Goal: Find specific page/section: Find specific page/section

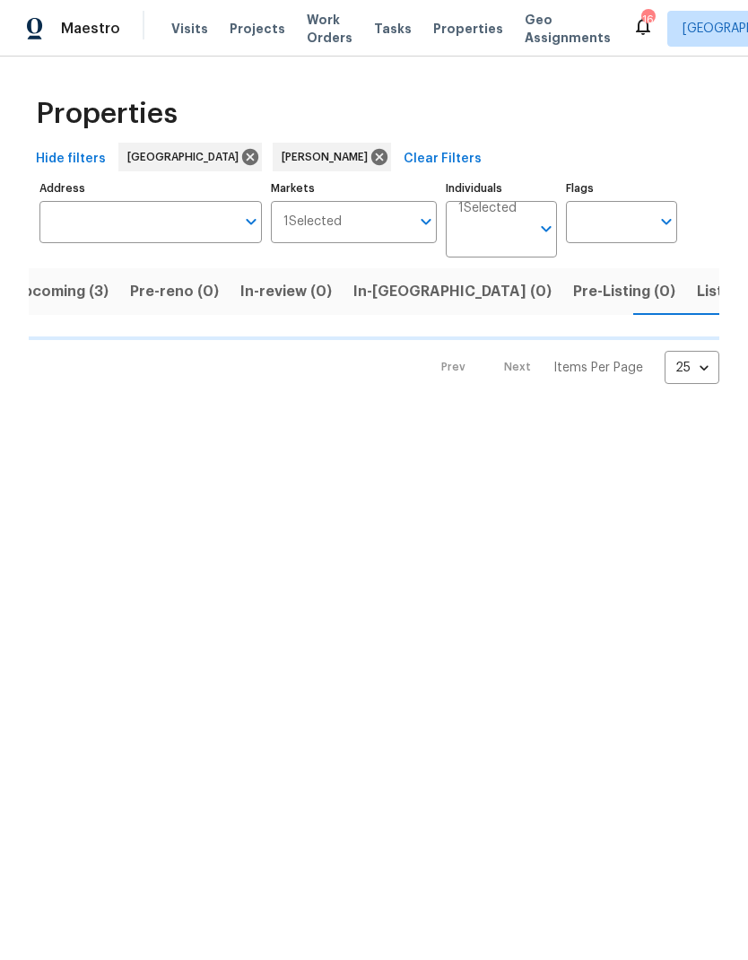
scroll to position [0, 30]
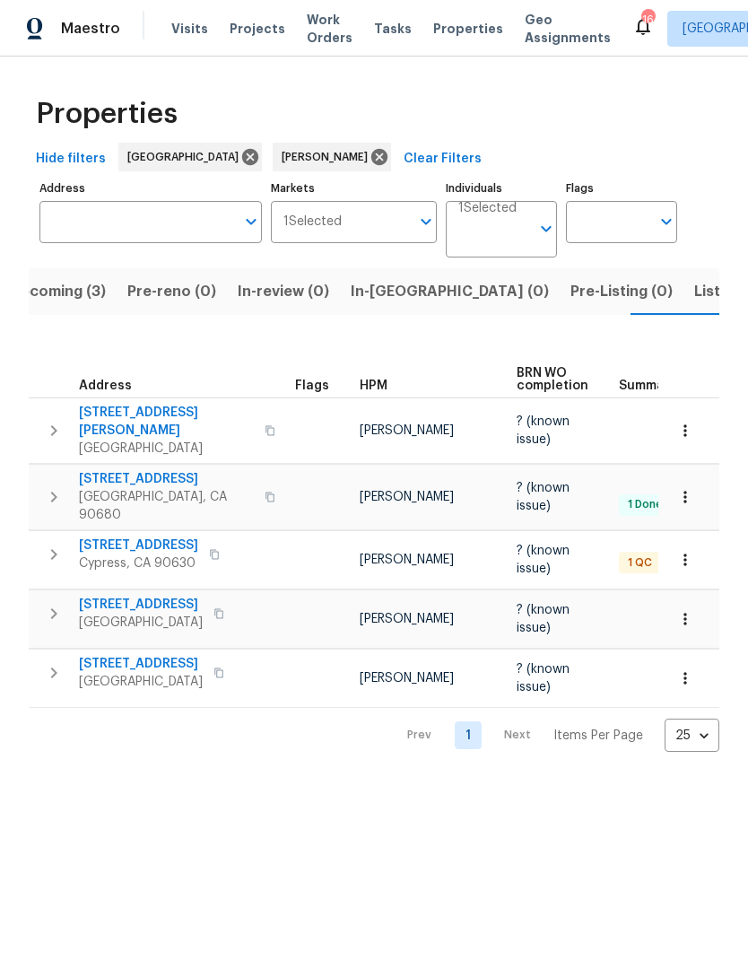
click at [135, 655] on span "[STREET_ADDRESS]" at bounding box center [141, 664] width 124 height 18
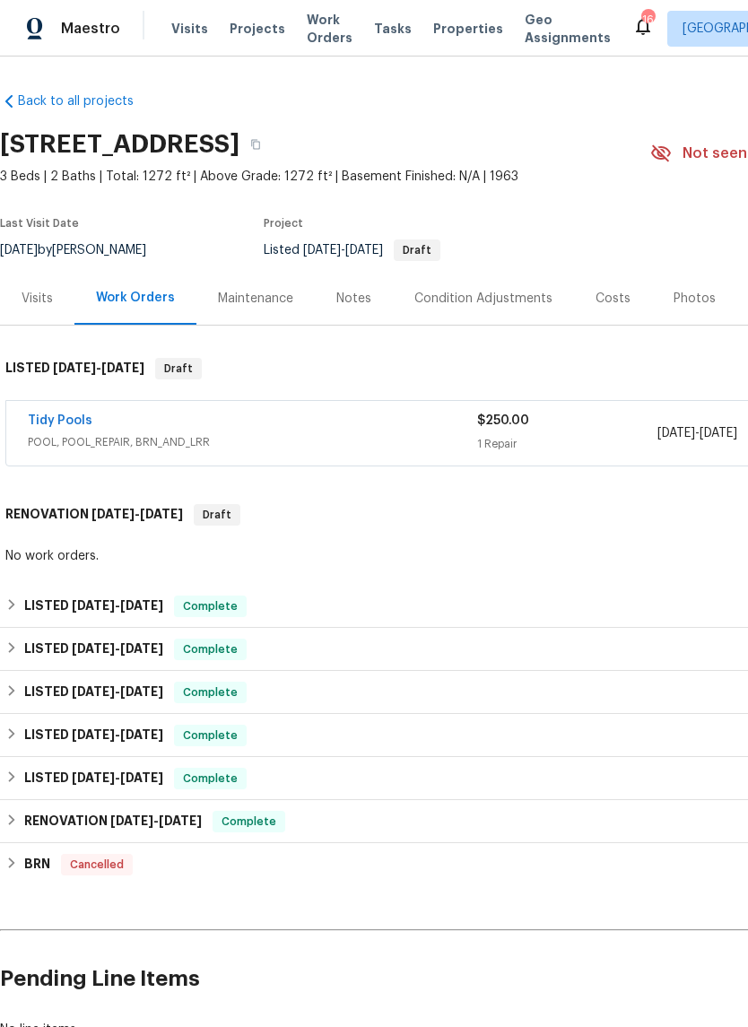
click at [66, 423] on link "Tidy Pools" at bounding box center [60, 420] width 65 height 13
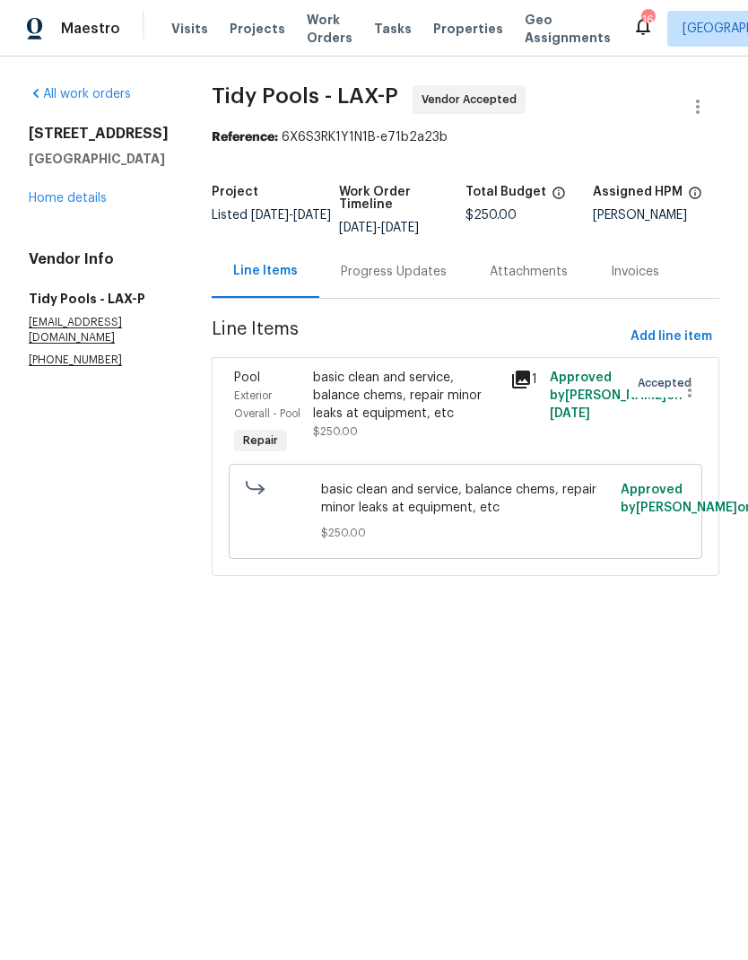
click at [64, 201] on link "Home details" at bounding box center [68, 198] width 78 height 13
